Goal: Check status: Check status

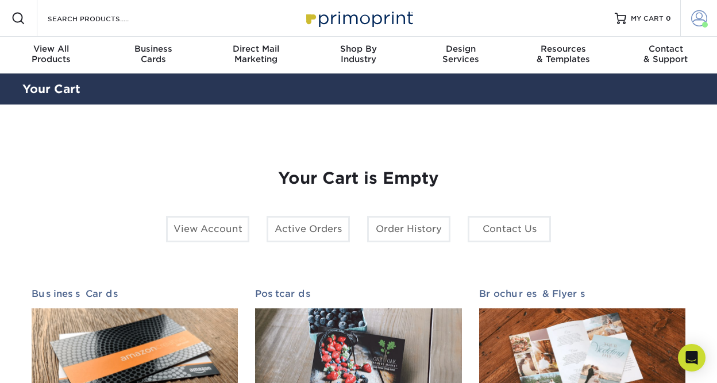
click at [690, 21] on link "Account" at bounding box center [698, 18] width 37 height 37
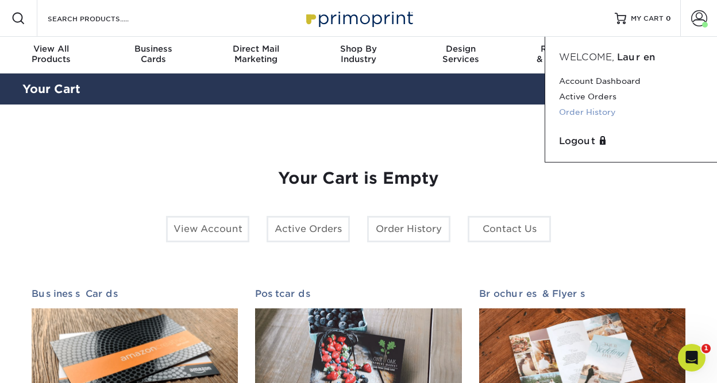
click at [611, 110] on link "Order History" at bounding box center [631, 113] width 144 height 16
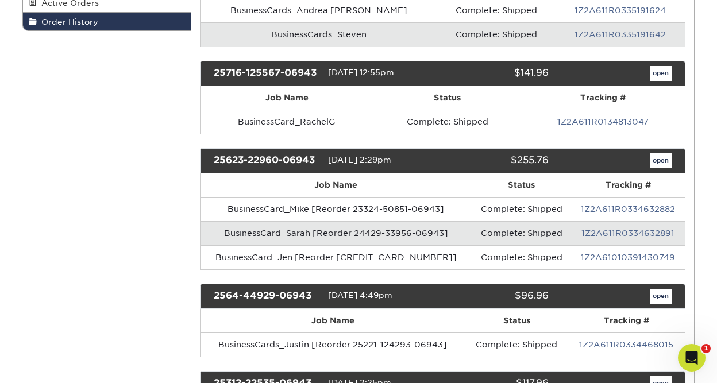
scroll to position [57, 0]
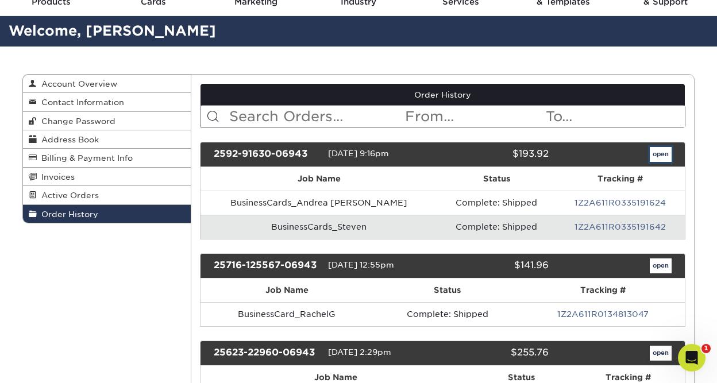
click at [660, 155] on link "open" at bounding box center [661, 154] width 22 height 15
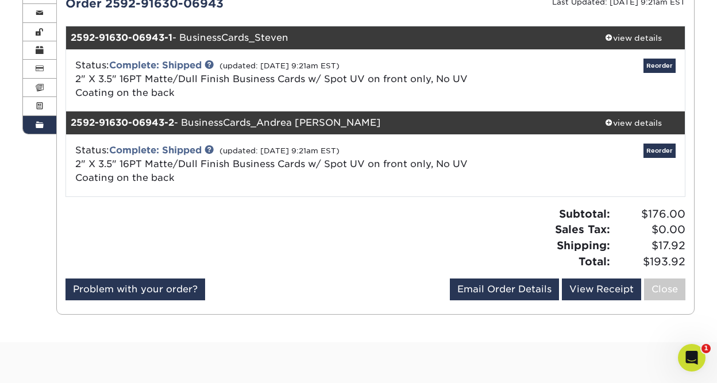
scroll to position [119, 0]
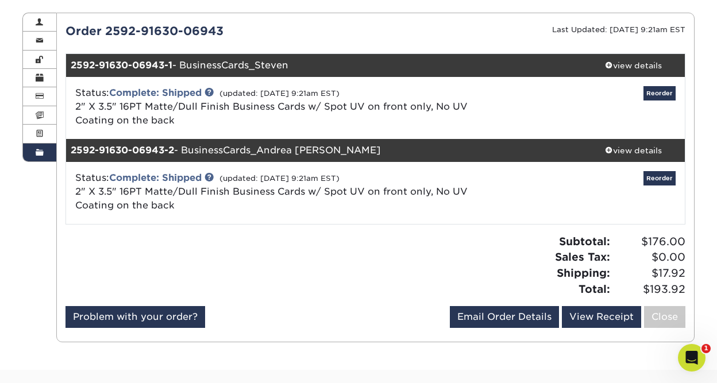
click at [487, 124] on div "Reorder" at bounding box center [582, 108] width 206 height 44
click at [617, 63] on div "view details" at bounding box center [632, 65] width 103 height 11
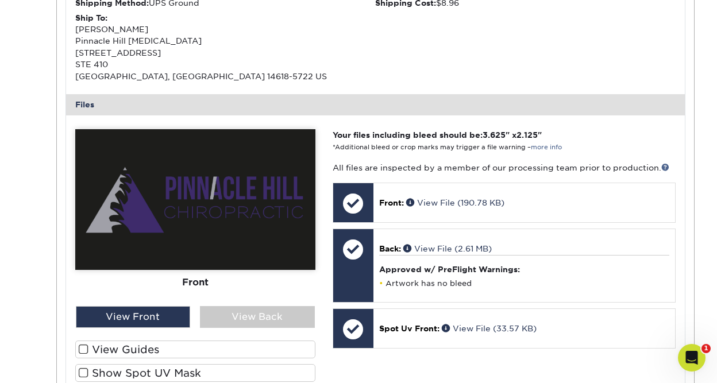
scroll to position [451, 0]
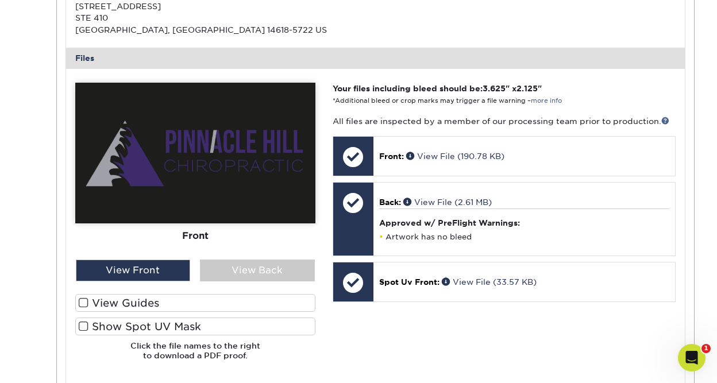
click at [557, 225] on h4 "Approved w/ PreFlight Warnings:" at bounding box center [524, 222] width 290 height 9
click at [313, 265] on div "View Back" at bounding box center [257, 271] width 115 height 22
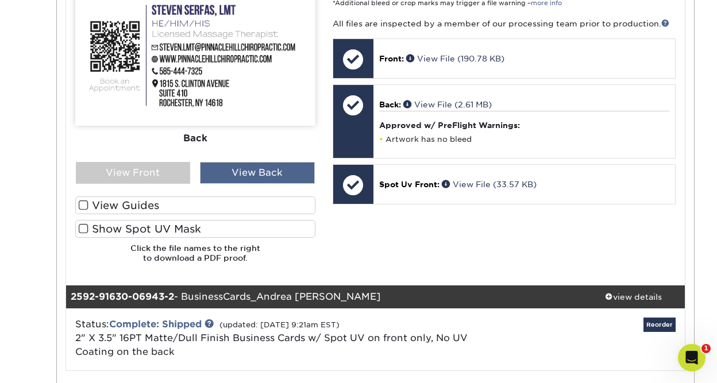
scroll to position [707, 0]
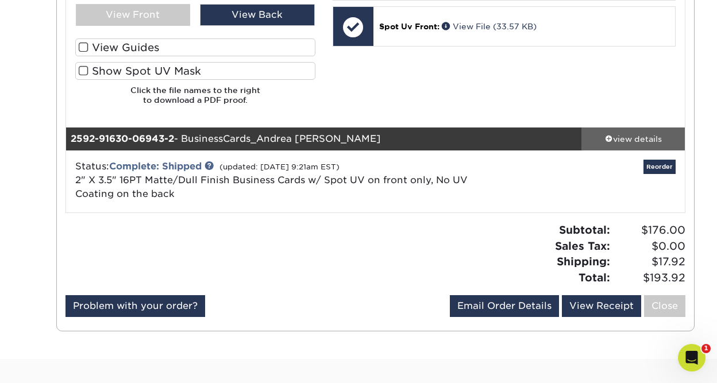
click at [649, 141] on div "view details" at bounding box center [632, 138] width 103 height 11
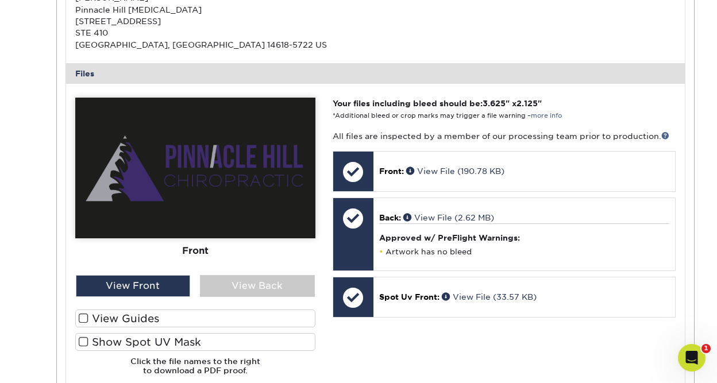
scroll to position [1098, 0]
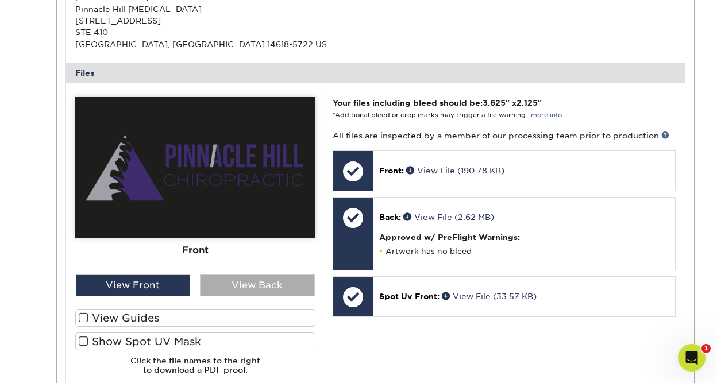
click at [259, 287] on div "View Back" at bounding box center [257, 286] width 115 height 22
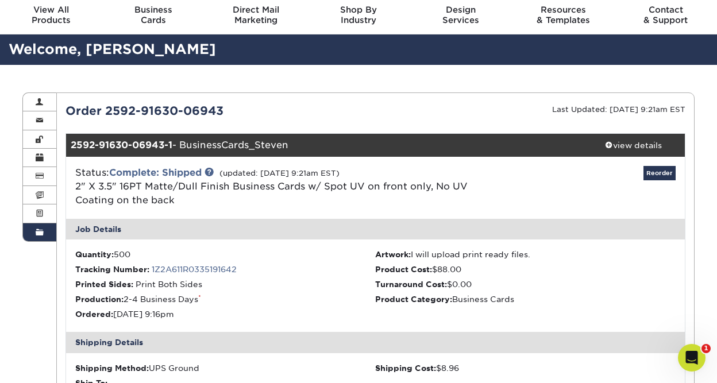
scroll to position [0, 0]
